Goal: Task Accomplishment & Management: Complete application form

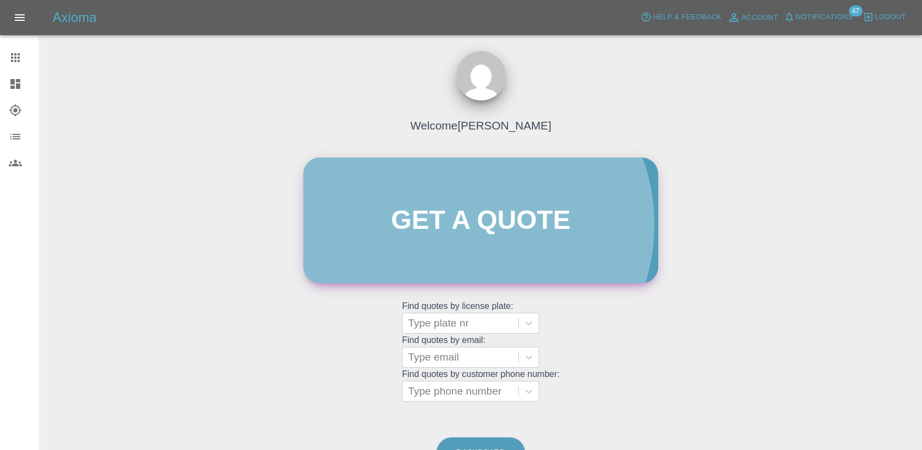
click at [468, 224] on link "Get a quote" at bounding box center [480, 220] width 355 height 126
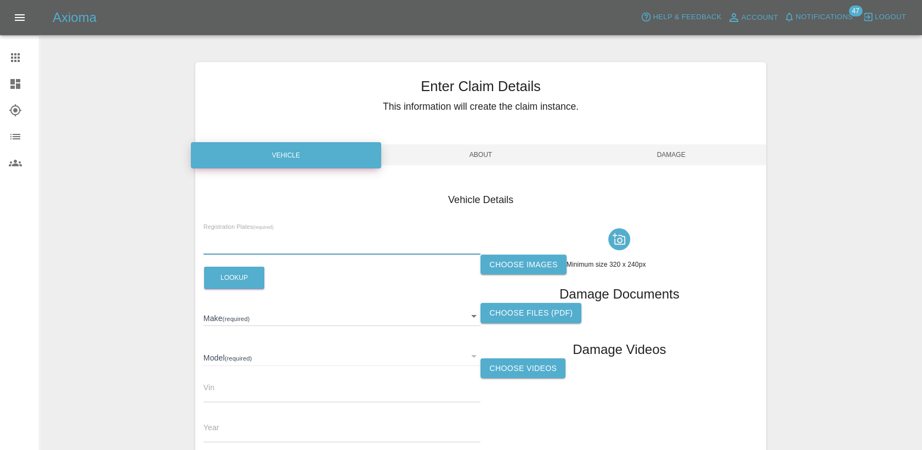
click at [323, 246] on input "text" at bounding box center [343, 247] width 278 height 16
paste input "DW25GBU"
type input "DW25GBU"
click at [246, 268] on button "Lookup" at bounding box center [234, 278] width 60 height 22
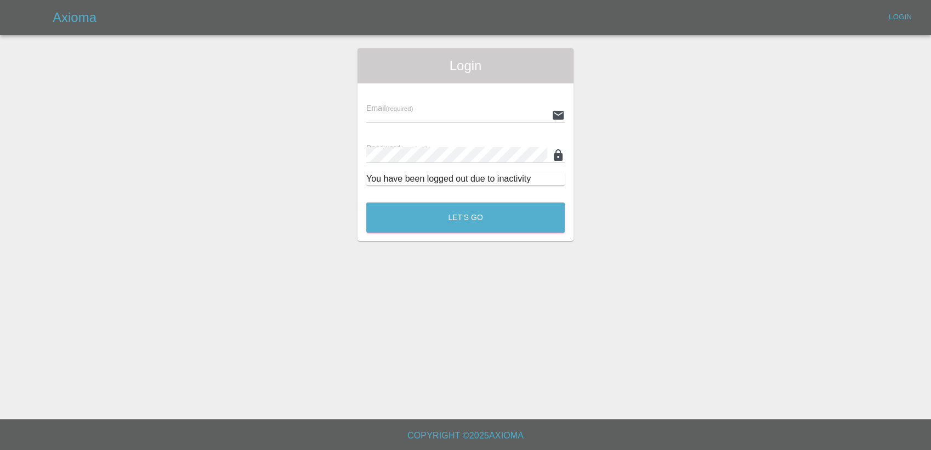
type input "[PERSON_NAME][EMAIL_ADDRESS][PERSON_NAME][DOMAIN_NAME]"
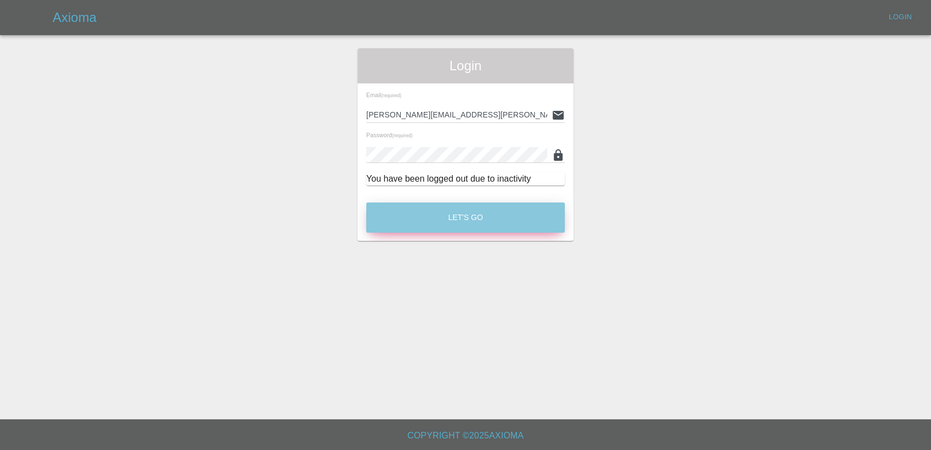
click at [466, 208] on button "Let's Go" at bounding box center [465, 217] width 199 height 30
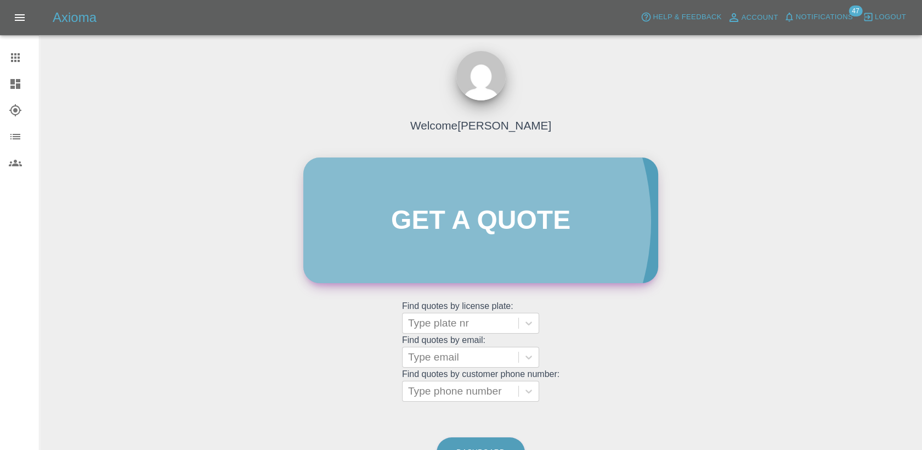
click at [425, 221] on link "Get a quote" at bounding box center [480, 220] width 355 height 126
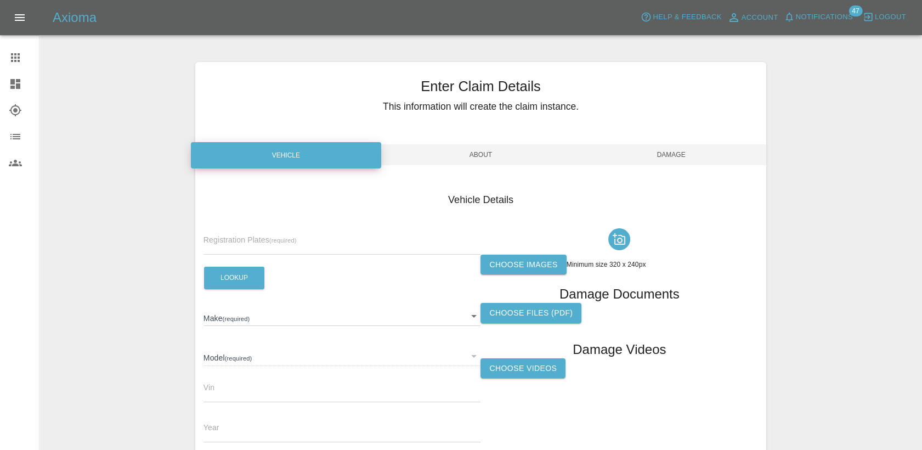
paste input "DW25GBU"
click at [284, 245] on input "DW25GBU" at bounding box center [343, 247] width 278 height 16
type input "DW25GBU"
click at [238, 284] on button "Lookup" at bounding box center [234, 278] width 60 height 22
type input "OMODA"
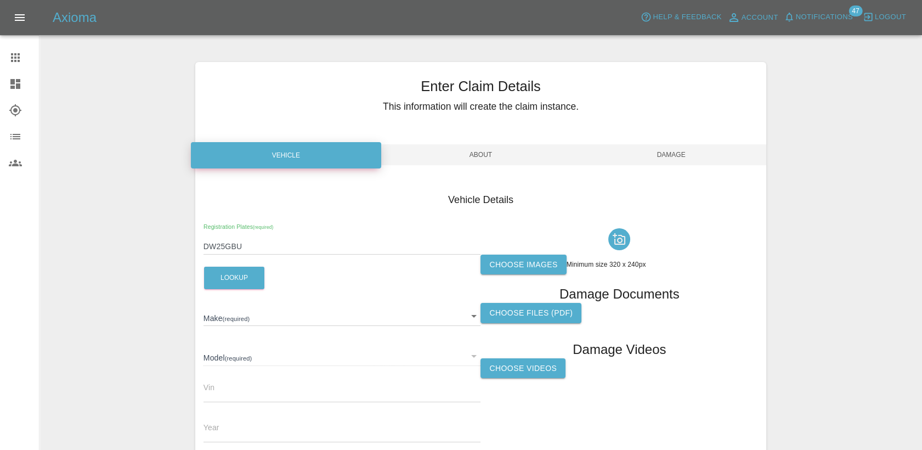
type input "E5 NOBLE"
type input "2025"
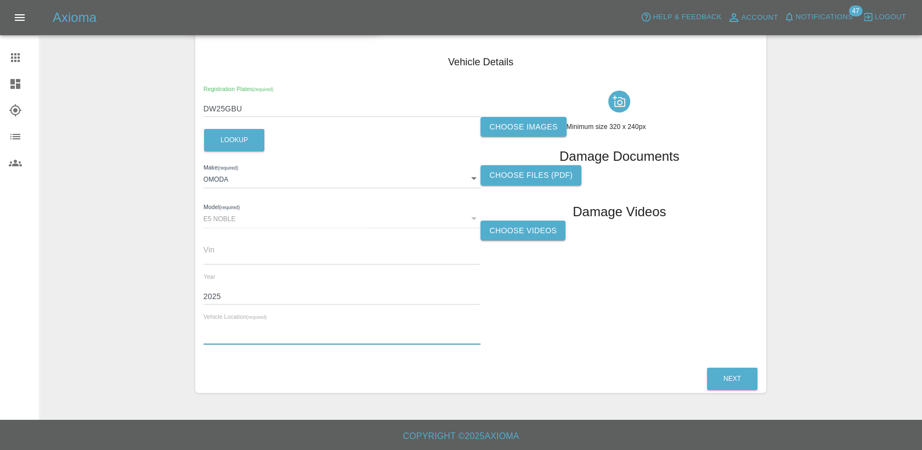
click at [279, 329] on input "text" at bounding box center [343, 337] width 278 height 16
paste input "[STREET_ADDRESS]"
type input "[STREET_ADDRESS]"
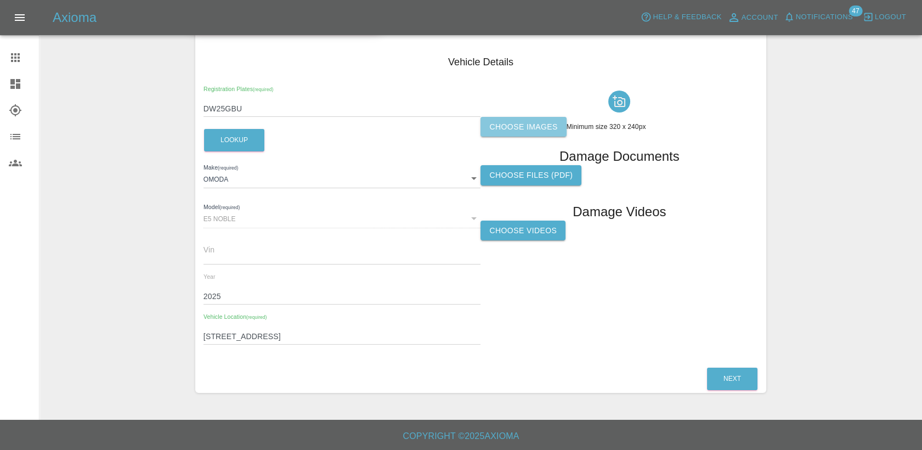
click at [549, 122] on label "Choose images" at bounding box center [524, 127] width 86 height 20
click at [0, 0] on input "Choose images" at bounding box center [0, 0] width 0 height 0
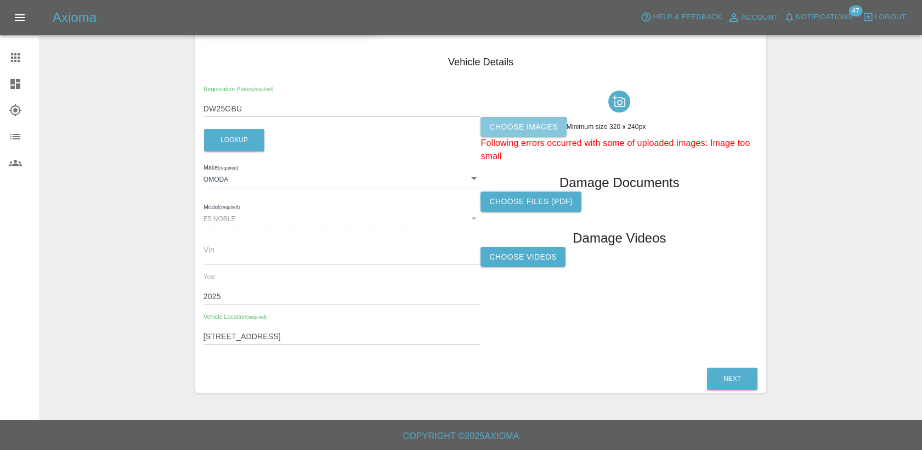
click at [522, 132] on label "Choose images" at bounding box center [524, 127] width 86 height 20
click at [0, 0] on input "Choose images" at bounding box center [0, 0] width 0 height 0
click at [492, 115] on div at bounding box center [620, 101] width 278 height 31
click at [500, 126] on label "Choose images" at bounding box center [524, 127] width 86 height 20
click at [0, 0] on input "Choose images" at bounding box center [0, 0] width 0 height 0
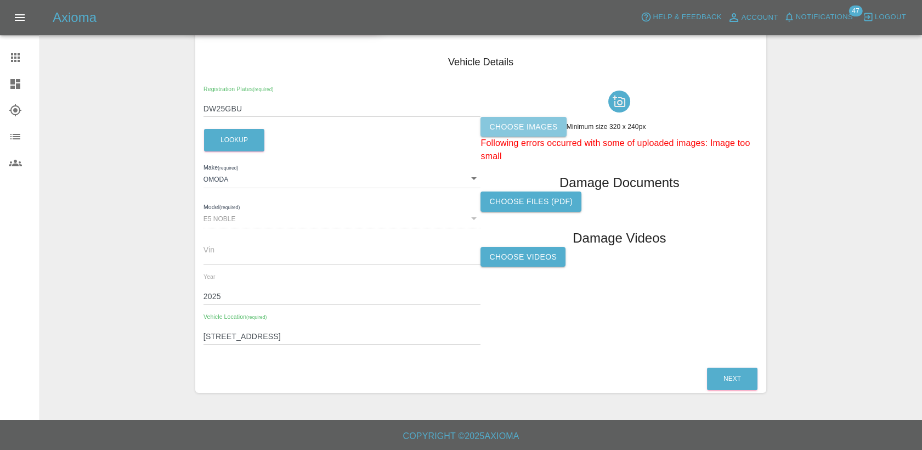
click at [538, 134] on label "Choose images" at bounding box center [524, 127] width 86 height 20
click at [0, 0] on input "Choose images" at bounding box center [0, 0] width 0 height 0
click at [503, 122] on label "Choose images" at bounding box center [524, 127] width 86 height 20
click at [0, 0] on input "Choose images" at bounding box center [0, 0] width 0 height 0
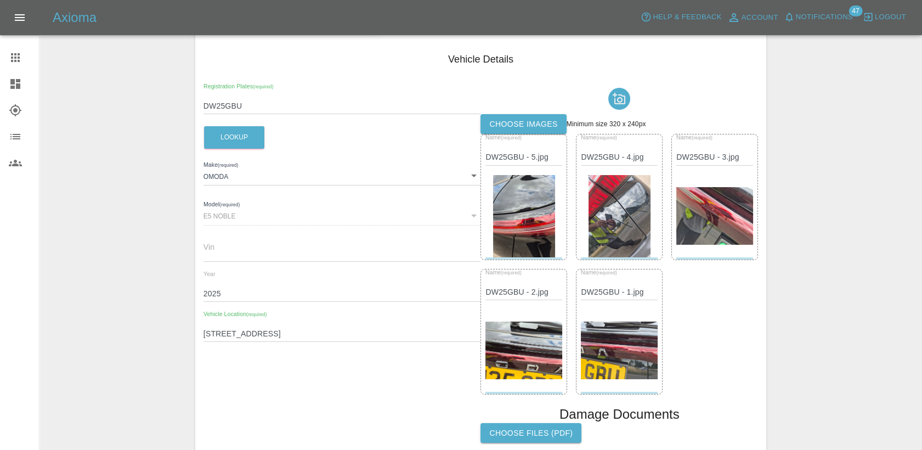
scroll to position [140, 0]
click at [530, 124] on label "Choose images" at bounding box center [524, 125] width 86 height 20
click at [0, 0] on input "Choose images" at bounding box center [0, 0] width 0 height 0
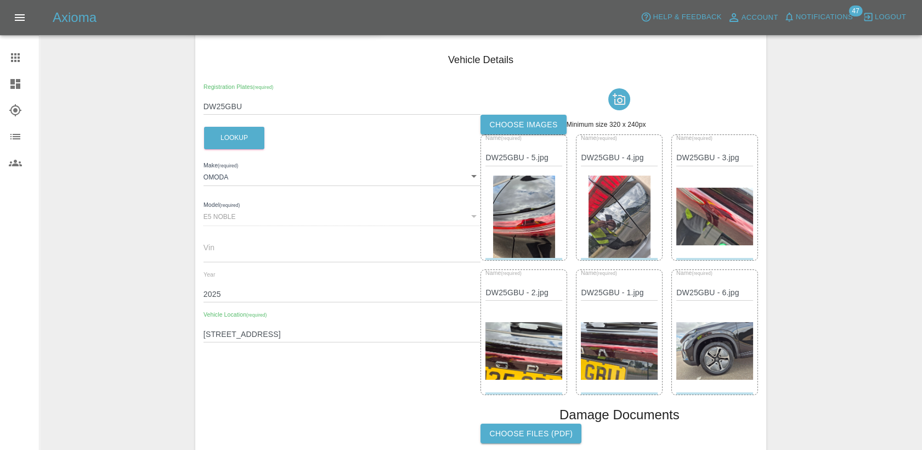
scroll to position [291, 0]
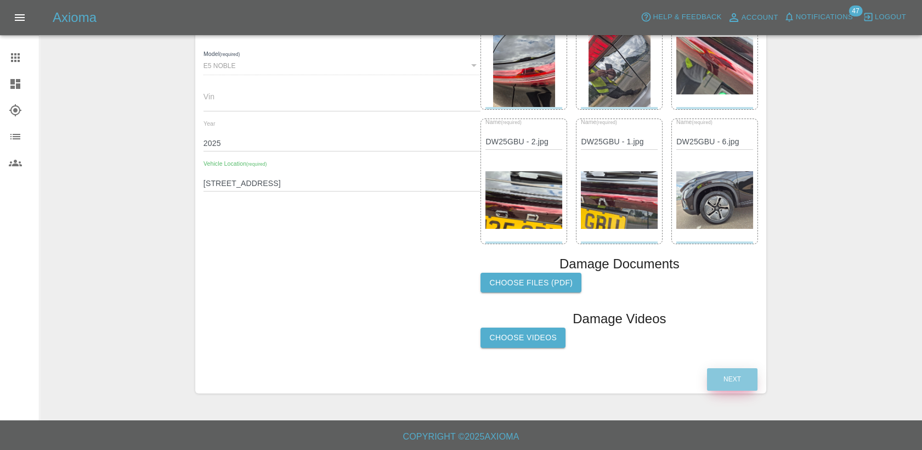
click at [728, 369] on button "Next" at bounding box center [732, 379] width 50 height 22
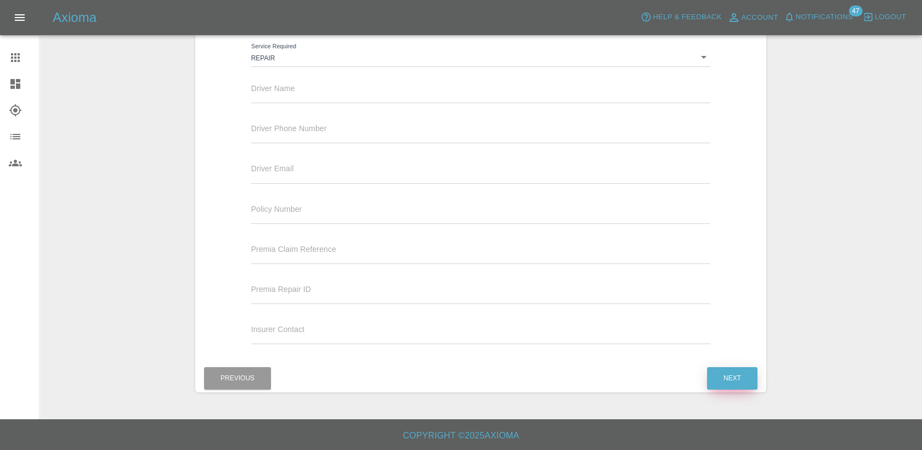
scroll to position [190, 0]
click at [354, 100] on input "text" at bounding box center [481, 96] width 460 height 16
paste input "[PERSON_NAME]"
type input "[PERSON_NAME]"
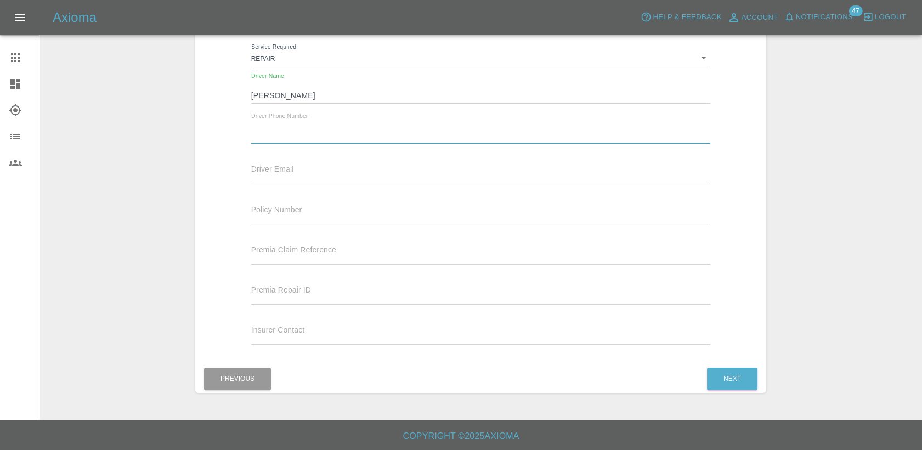
click at [307, 132] on input "text" at bounding box center [481, 136] width 460 height 16
paste input "07831742587"
type input "07831742587"
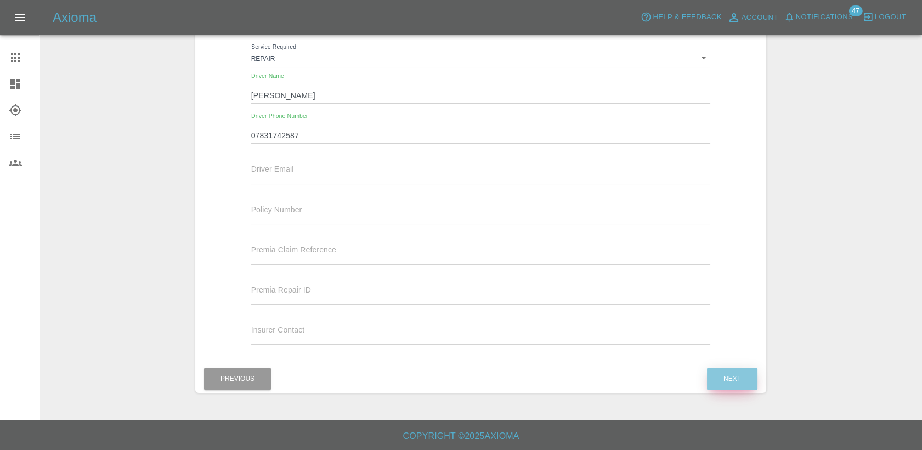
click at [749, 374] on button "Next" at bounding box center [732, 379] width 50 height 22
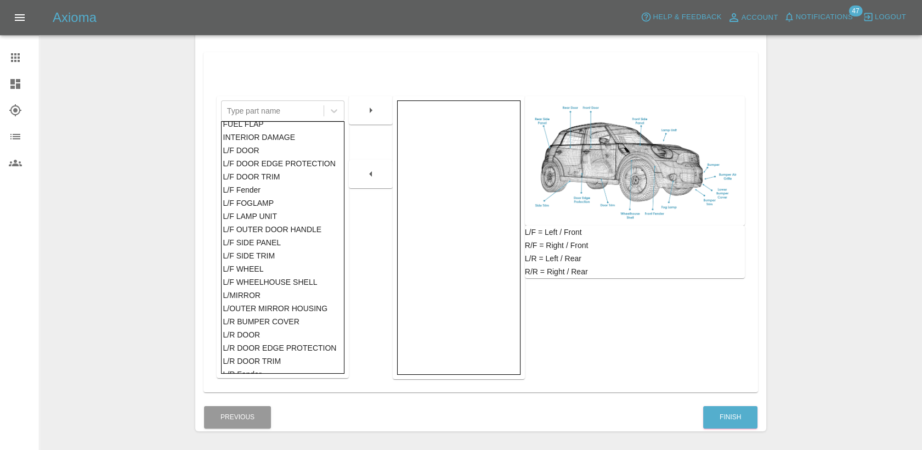
scroll to position [84, 0]
click at [247, 277] on div "L/F WHEELHOUSE SHELL" at bounding box center [283, 282] width 120 height 13
click at [372, 105] on icon "button" at bounding box center [370, 110] width 13 height 13
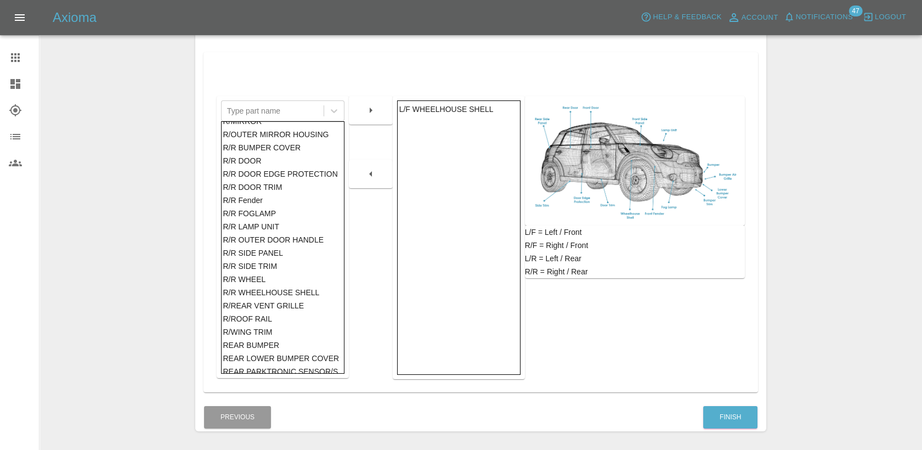
scroll to position [620, 0]
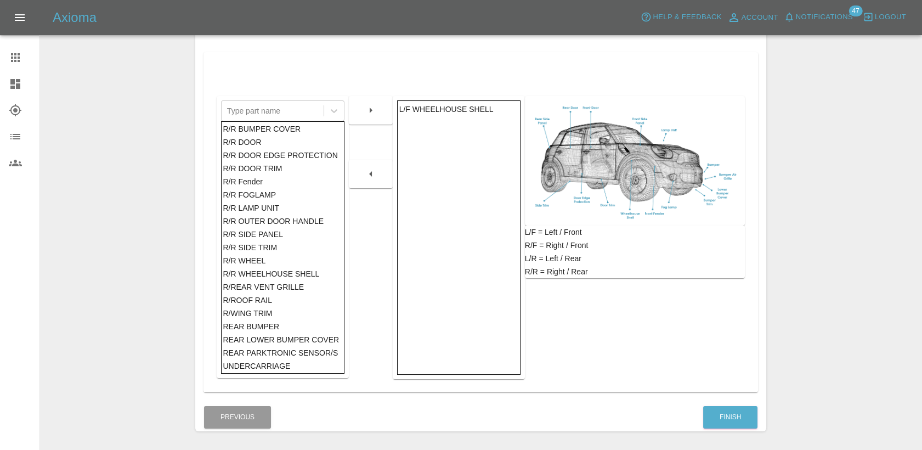
click at [268, 327] on div "REAR BUMPER" at bounding box center [283, 326] width 120 height 13
click at [379, 112] on button "button" at bounding box center [370, 110] width 35 height 20
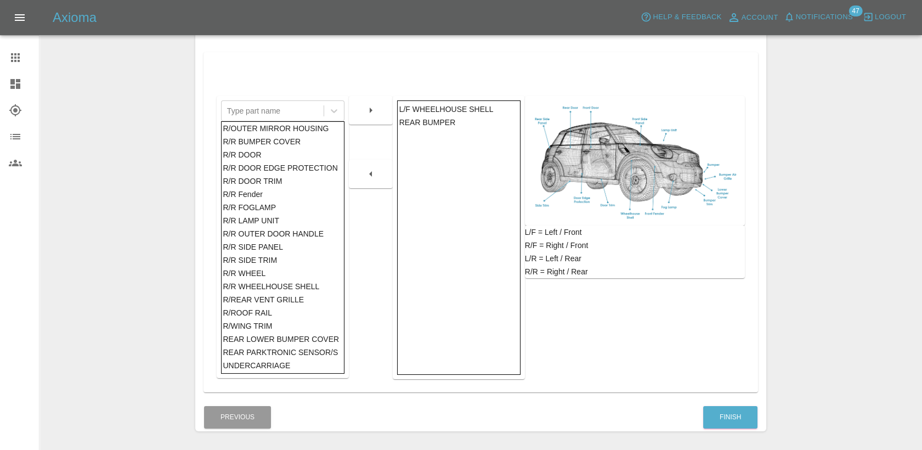
scroll to position [607, 0]
click at [350, 318] on div at bounding box center [371, 220] width 44 height 318
click at [262, 224] on div "R/R LAMP UNIT" at bounding box center [283, 220] width 120 height 13
drag, startPoint x: 384, startPoint y: 121, endPoint x: 371, endPoint y: 111, distance: 16.0
click at [371, 111] on div at bounding box center [371, 110] width 44 height 29
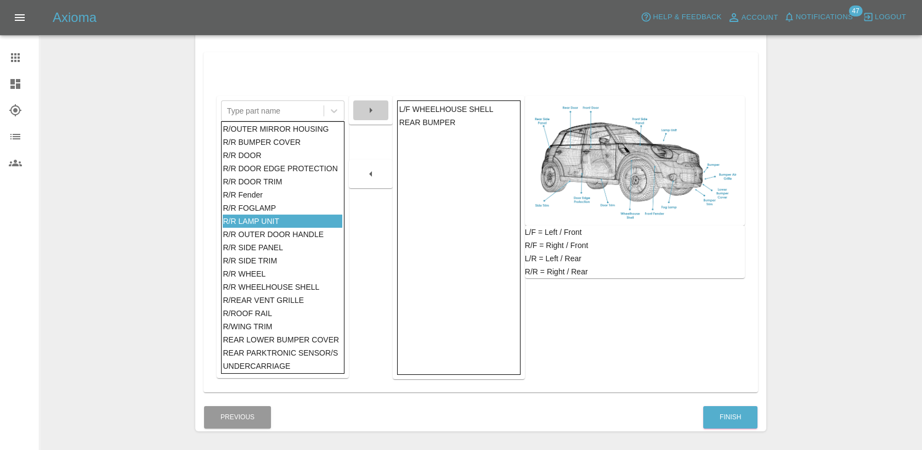
click at [371, 111] on icon "button" at bounding box center [370, 110] width 13 height 13
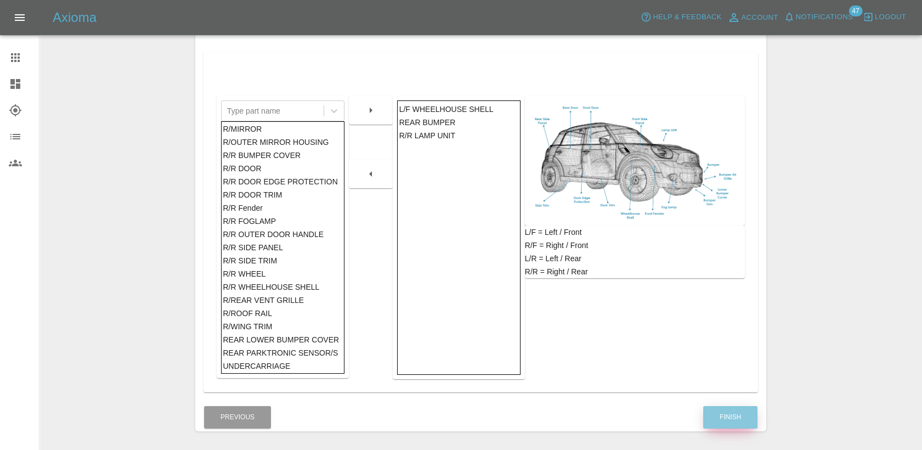
click at [733, 419] on button "Finish" at bounding box center [730, 417] width 54 height 22
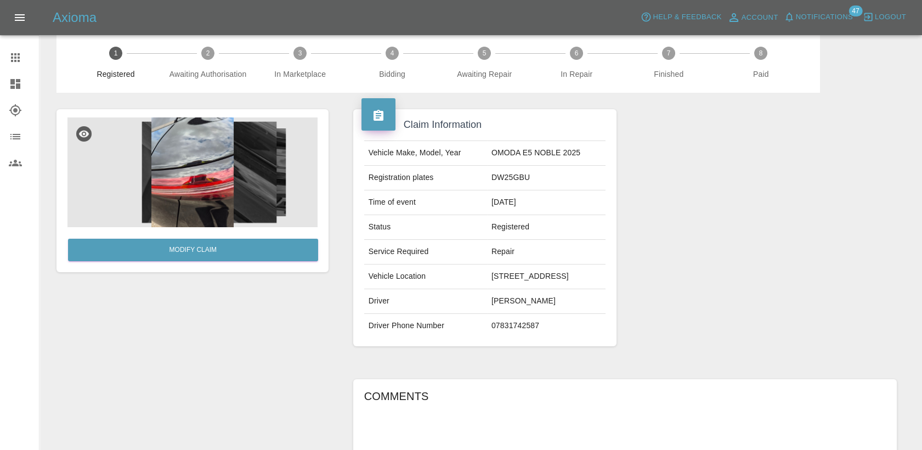
scroll to position [7, 0]
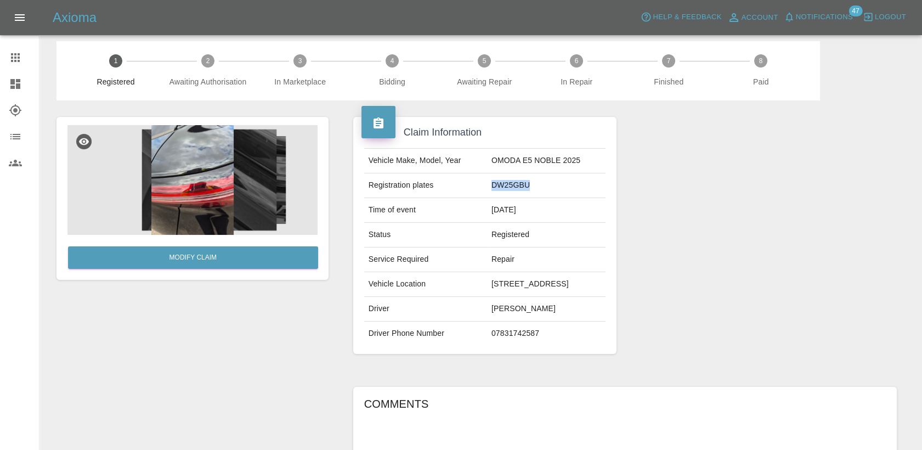
drag, startPoint x: 522, startPoint y: 186, endPoint x: 474, endPoint y: 179, distance: 48.7
click at [487, 179] on td "DW25GBU" at bounding box center [546, 185] width 118 height 25
copy td "DW25GBU"
